Goal: Task Accomplishment & Management: Use online tool/utility

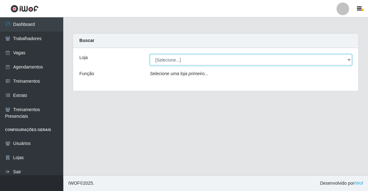
click at [258, 59] on select "[Selecione...] Famiglia [PERSON_NAME] - Ristorante [PERSON_NAME]" at bounding box center [251, 59] width 202 height 11
select select "267"
click at [150, 54] on select "[Selecione...] Famiglia [PERSON_NAME] - Ristorante [PERSON_NAME]" at bounding box center [251, 59] width 202 height 11
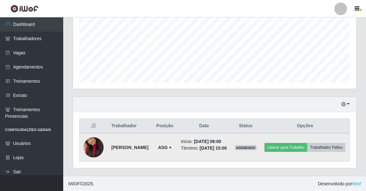
scroll to position [155, 0]
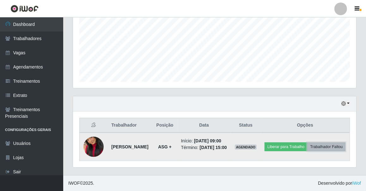
click at [320, 145] on button "Trabalhador Faltou" at bounding box center [327, 147] width 38 height 9
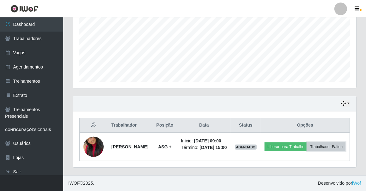
scroll to position [131, 284]
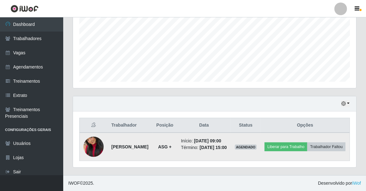
click at [311, 133] on td "Liberar para Trabalho Trabalhador Faltou" at bounding box center [305, 147] width 89 height 28
click at [308, 143] on button "Liberar para Trabalho" at bounding box center [286, 147] width 43 height 9
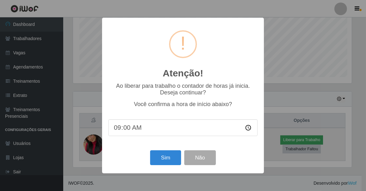
scroll to position [131, 281]
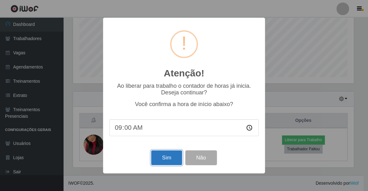
click at [173, 161] on button "Sim" at bounding box center [166, 158] width 31 height 15
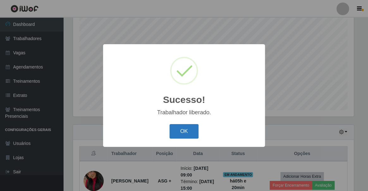
click at [196, 129] on button "OK" at bounding box center [184, 131] width 29 height 15
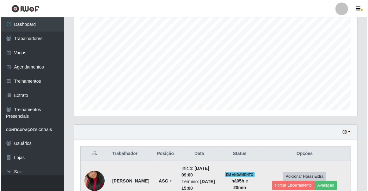
scroll to position [155, 0]
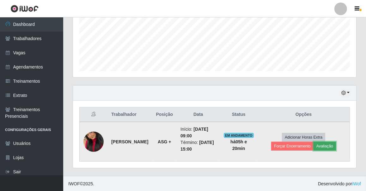
click at [322, 147] on button "Avaliação" at bounding box center [325, 146] width 22 height 9
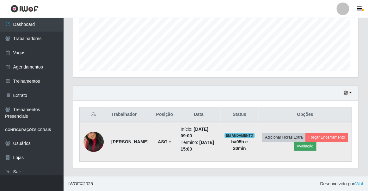
scroll to position [131, 281]
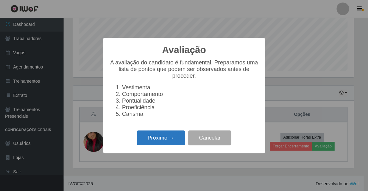
click at [151, 142] on button "Próximo →" at bounding box center [161, 138] width 48 height 15
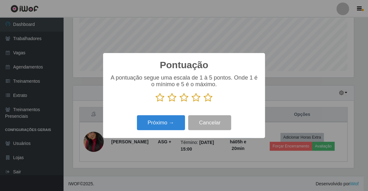
click at [210, 99] on icon at bounding box center [208, 97] width 9 height 9
click at [204, 103] on input "radio" at bounding box center [204, 103] width 0 height 0
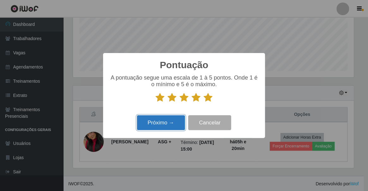
click at [171, 118] on button "Próximo →" at bounding box center [161, 123] width 48 height 15
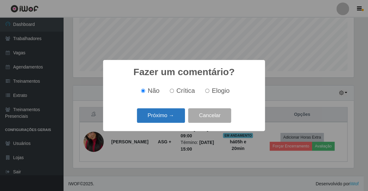
click at [165, 114] on button "Próximo →" at bounding box center [161, 116] width 48 height 15
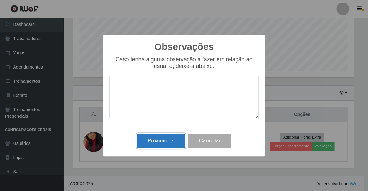
click at [169, 139] on button "Próximo →" at bounding box center [161, 141] width 48 height 15
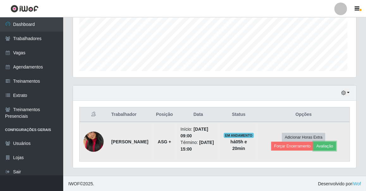
scroll to position [131, 284]
click at [311, 148] on button "Forçar Encerramento" at bounding box center [293, 146] width 42 height 9
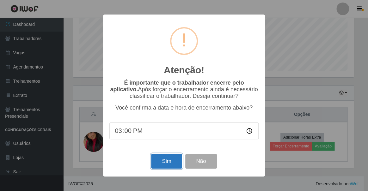
click at [168, 160] on button "Sim" at bounding box center [166, 161] width 31 height 15
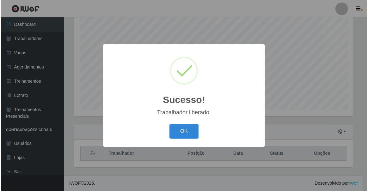
scroll to position [0, 0]
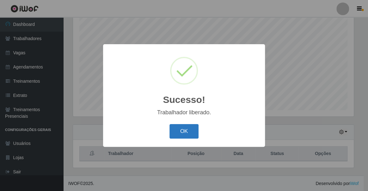
click at [188, 131] on button "OK" at bounding box center [184, 131] width 29 height 15
